Goal: Check status

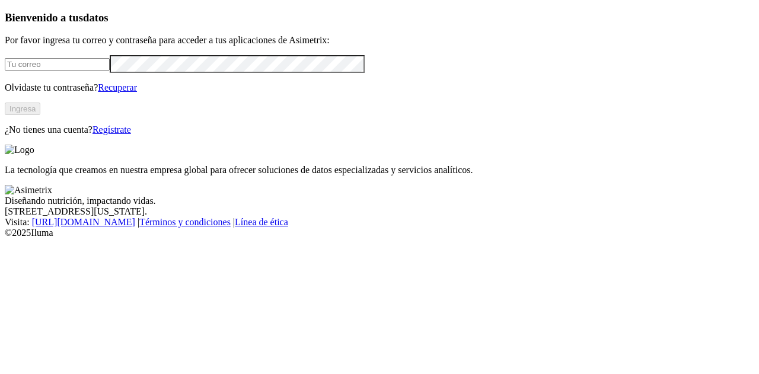
type input "[EMAIL_ADDRESS][DOMAIN_NAME]"
click at [40, 115] on button "Ingresa" at bounding box center [23, 109] width 36 height 12
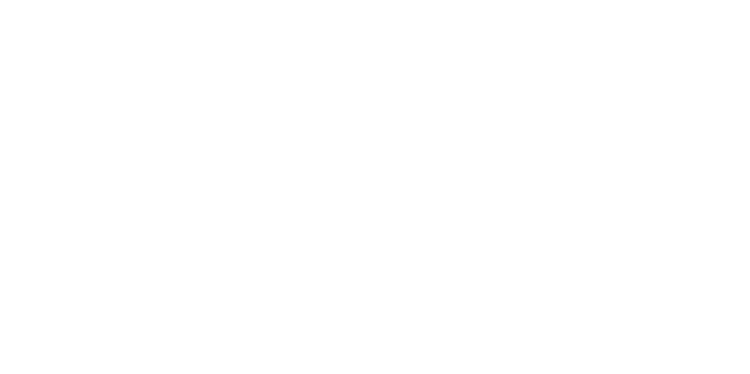
drag, startPoint x: 365, startPoint y: 145, endPoint x: 590, endPoint y: 238, distance: 242.8
drag, startPoint x: 430, startPoint y: 165, endPoint x: 627, endPoint y: 253, distance: 216.1
drag, startPoint x: 96, startPoint y: 161, endPoint x: 324, endPoint y: 209, distance: 232.8
